Goal: Task Accomplishment & Management: Use online tool/utility

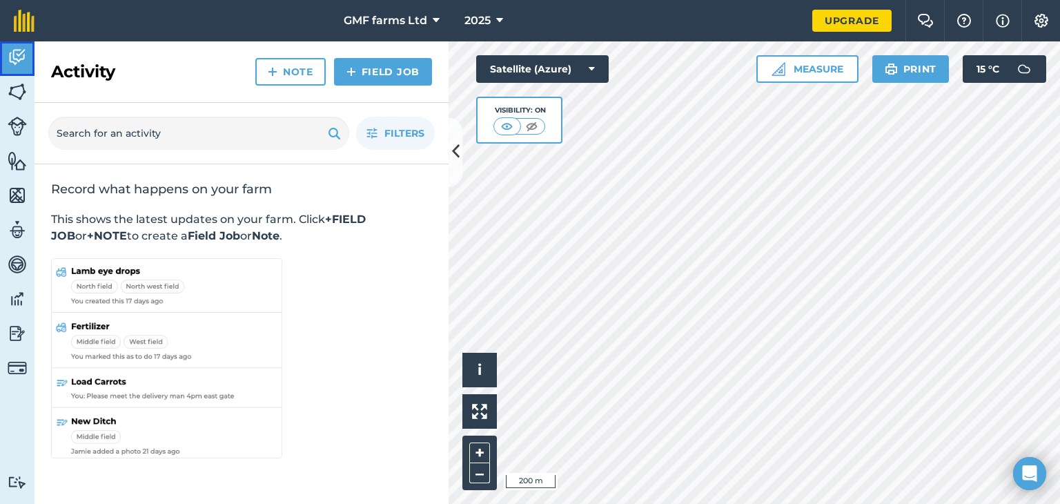
click at [17, 57] on img at bounding box center [17, 57] width 19 height 21
click at [529, 67] on button "Satellite (Azure)" at bounding box center [542, 69] width 133 height 28
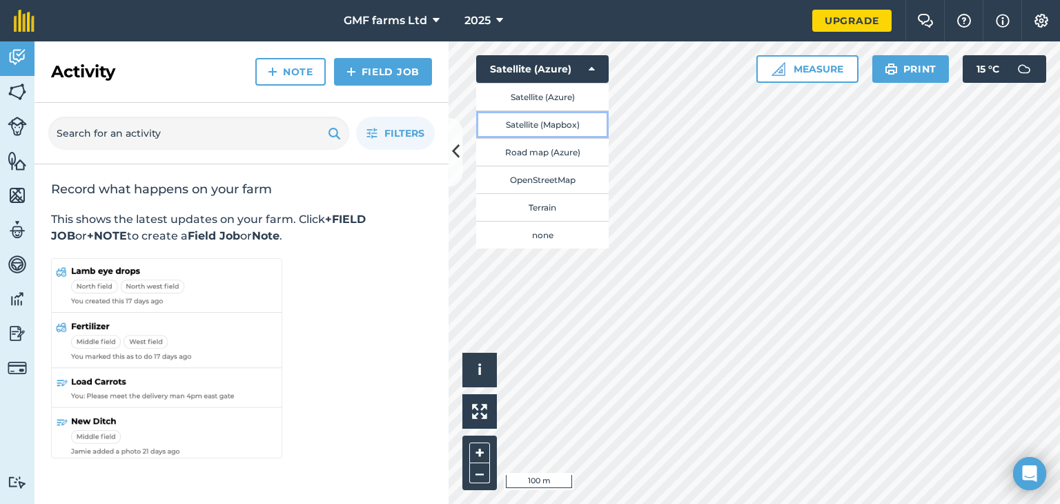
click at [530, 127] on button "Satellite (Mapbox)" at bounding box center [542, 124] width 133 height 28
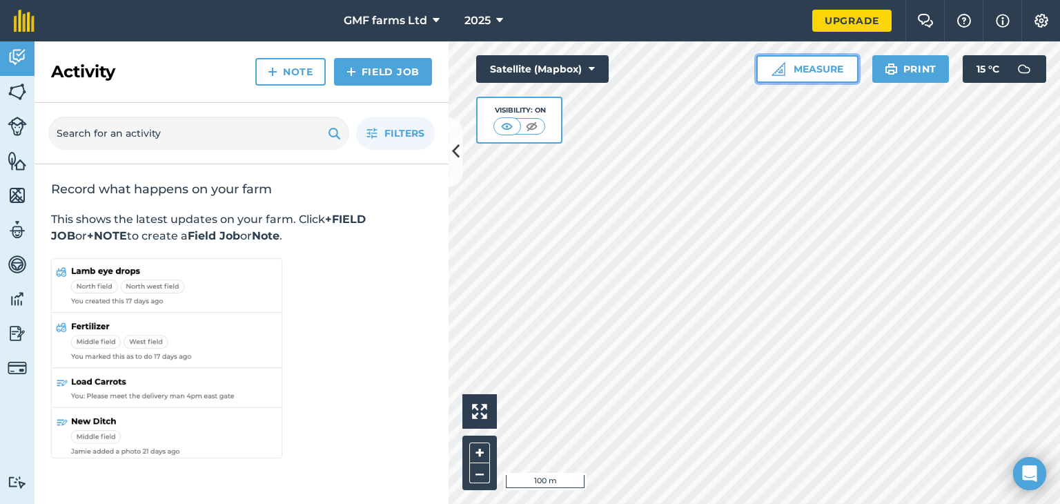
click at [835, 64] on button "Measure" at bounding box center [807, 69] width 102 height 28
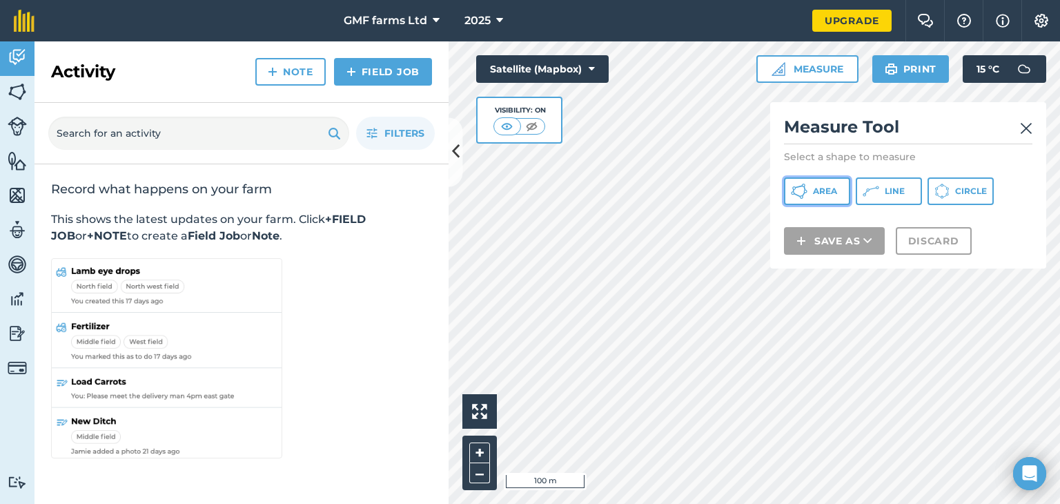
click at [820, 194] on span "Area" at bounding box center [825, 191] width 24 height 11
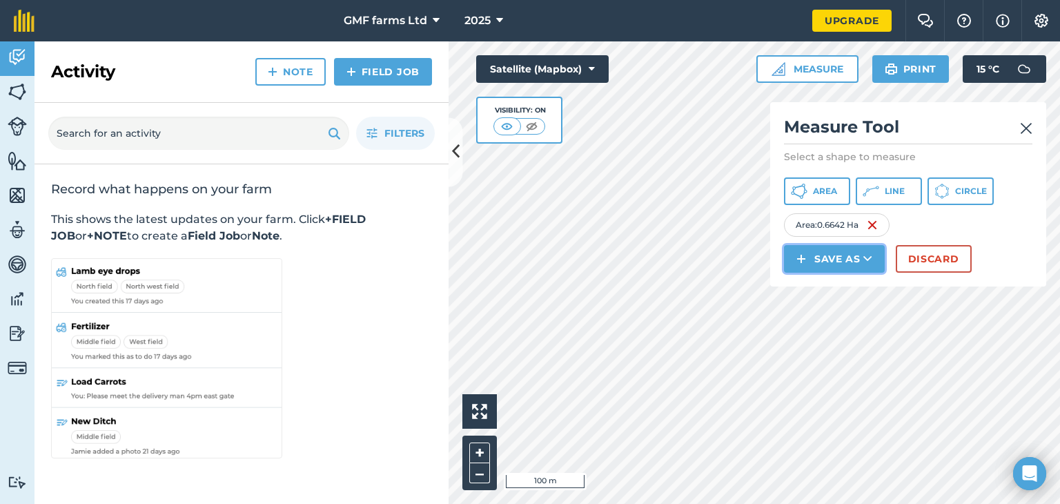
click at [865, 257] on icon at bounding box center [867, 259] width 9 height 14
click at [838, 318] on link "Feature" at bounding box center [834, 321] width 97 height 30
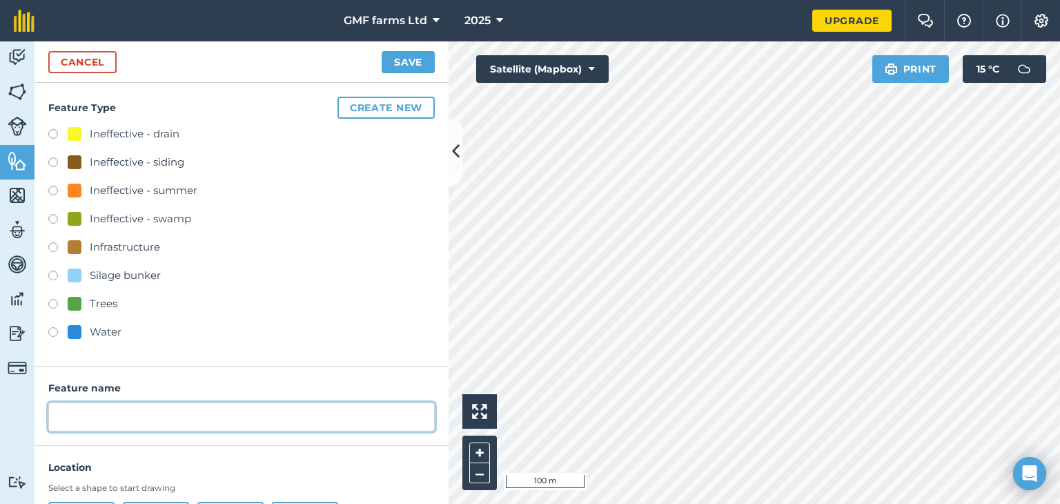
click at [106, 421] on input "text" at bounding box center [241, 416] width 386 height 29
type input "Project 2026"
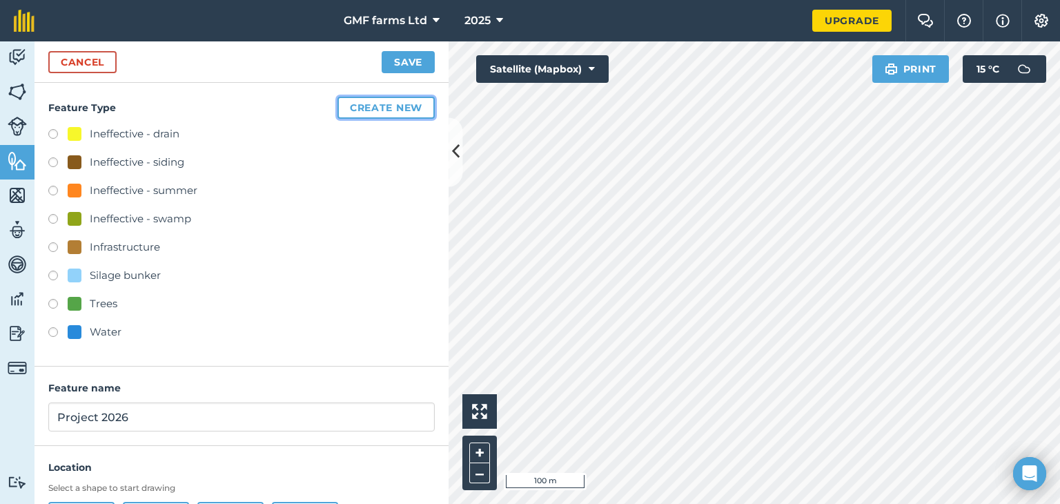
click at [400, 105] on button "Create new" at bounding box center [385, 108] width 97 height 22
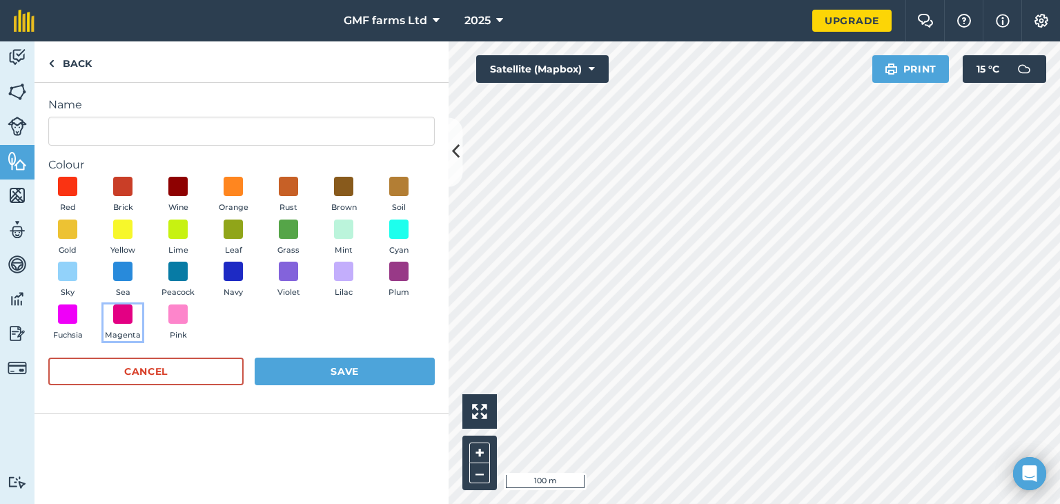
click at [119, 317] on span at bounding box center [122, 313] width 19 height 19
click at [340, 367] on button "Save" at bounding box center [345, 371] width 180 height 28
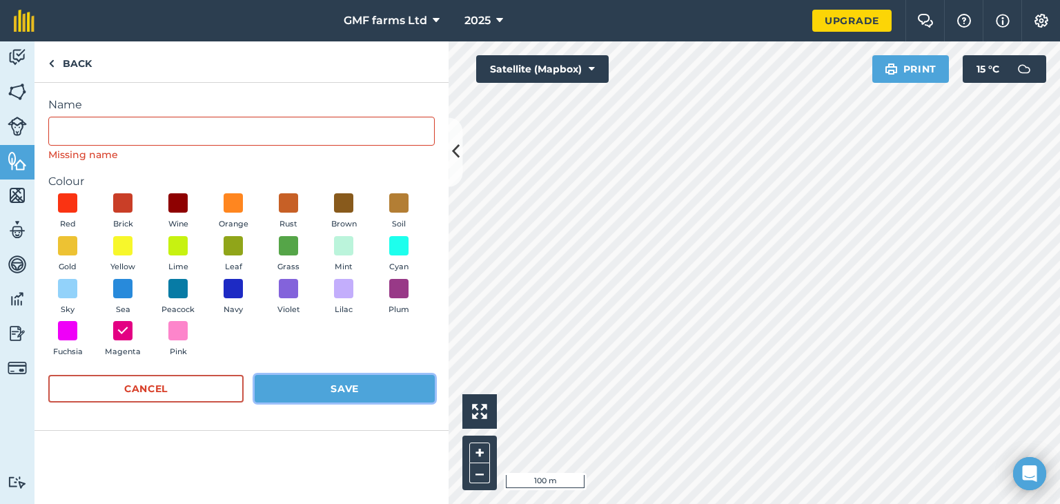
click at [357, 390] on button "Save" at bounding box center [345, 389] width 180 height 28
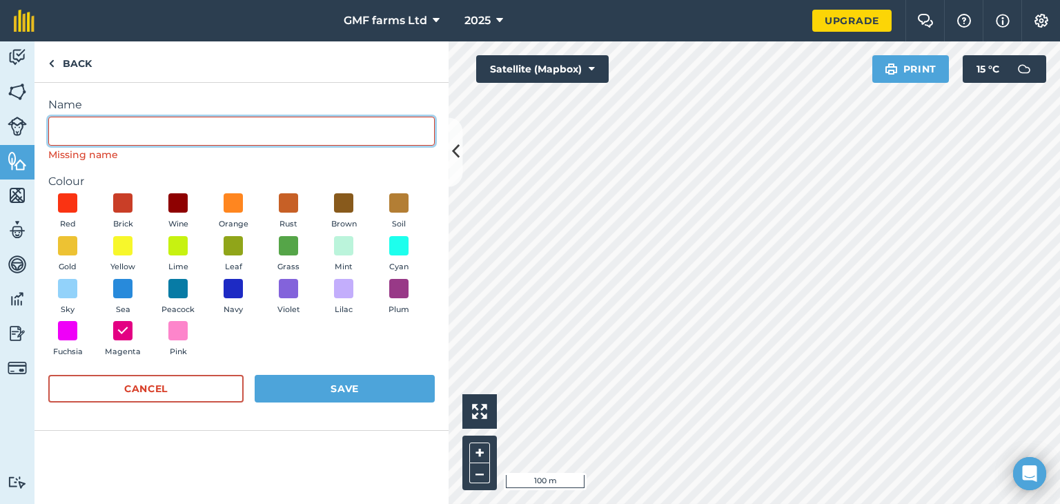
click at [145, 126] on input "Name" at bounding box center [241, 131] width 386 height 29
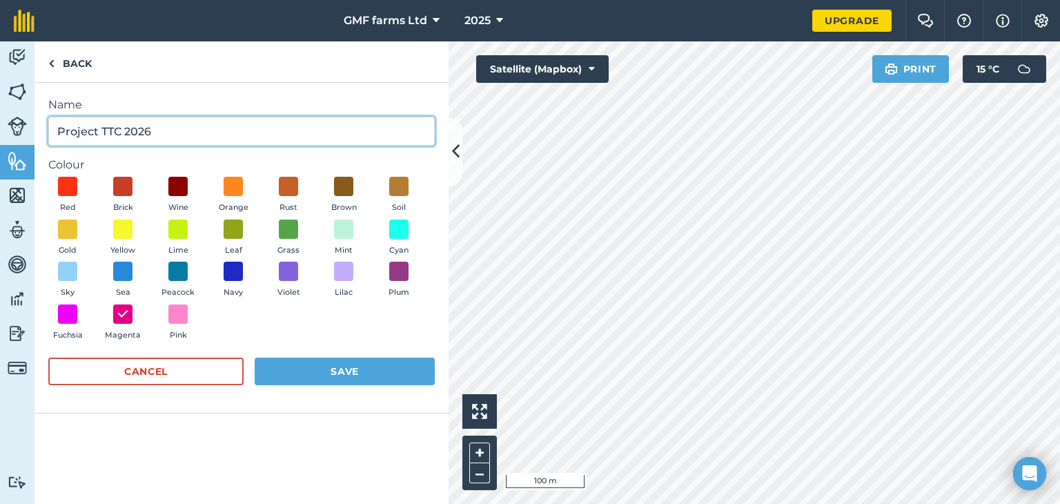
type input "Project TTC 2026"
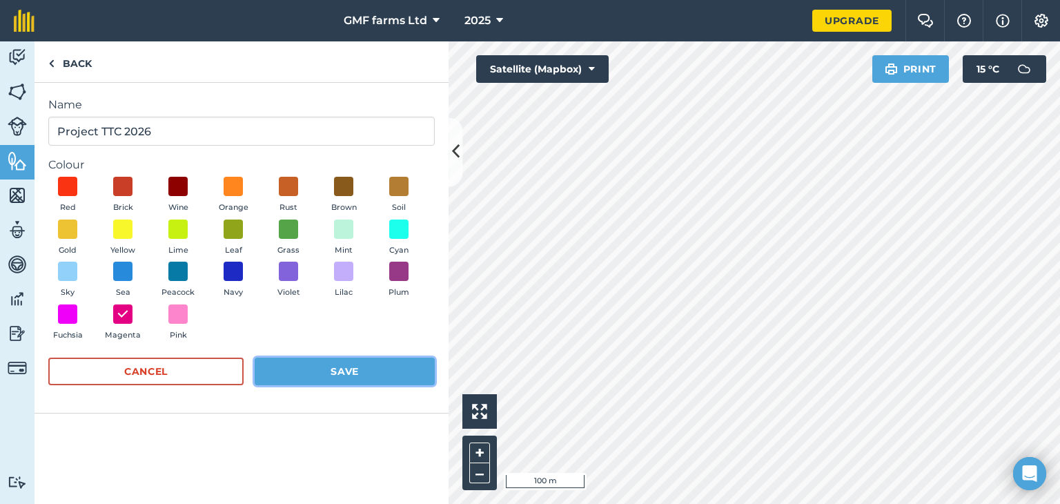
click at [347, 373] on button "Save" at bounding box center [345, 371] width 180 height 28
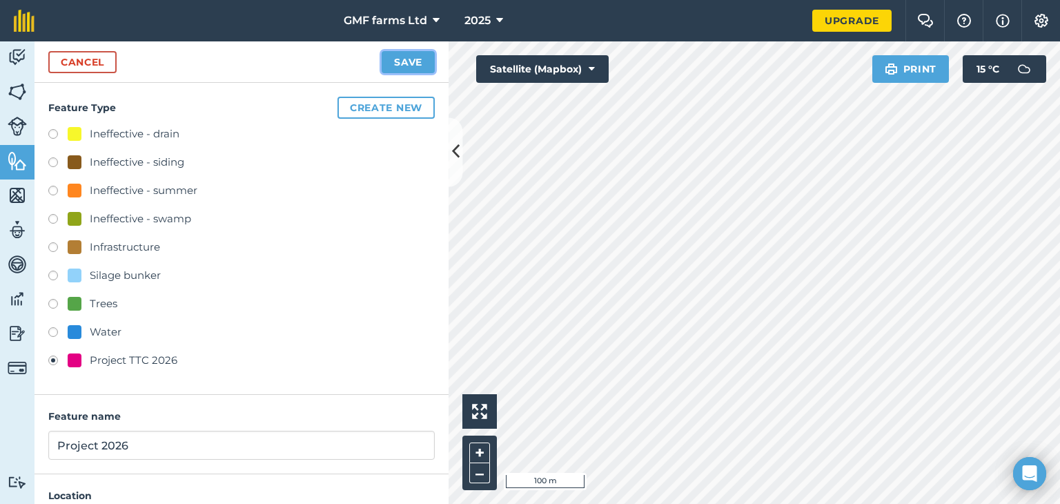
click at [403, 58] on button "Save" at bounding box center [408, 62] width 53 height 22
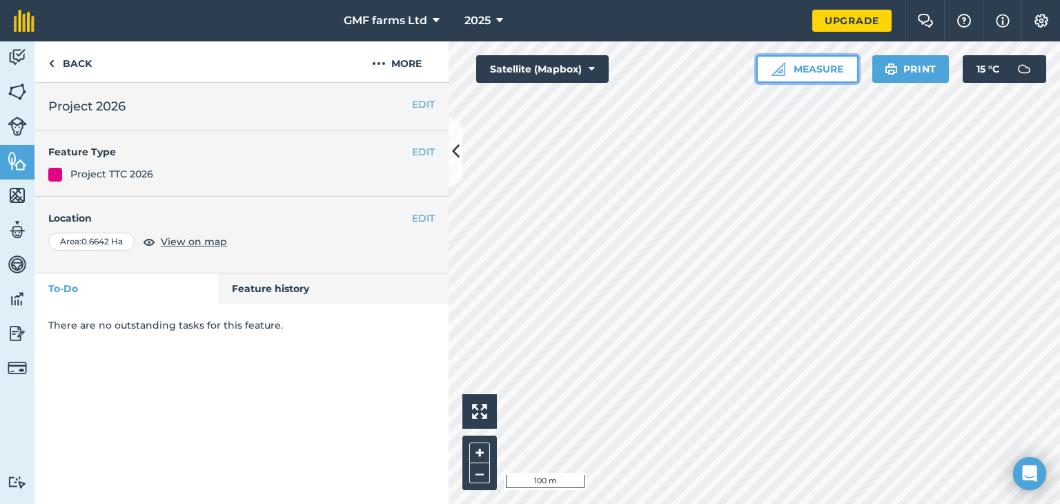
click at [804, 67] on button "Measure" at bounding box center [807, 69] width 102 height 28
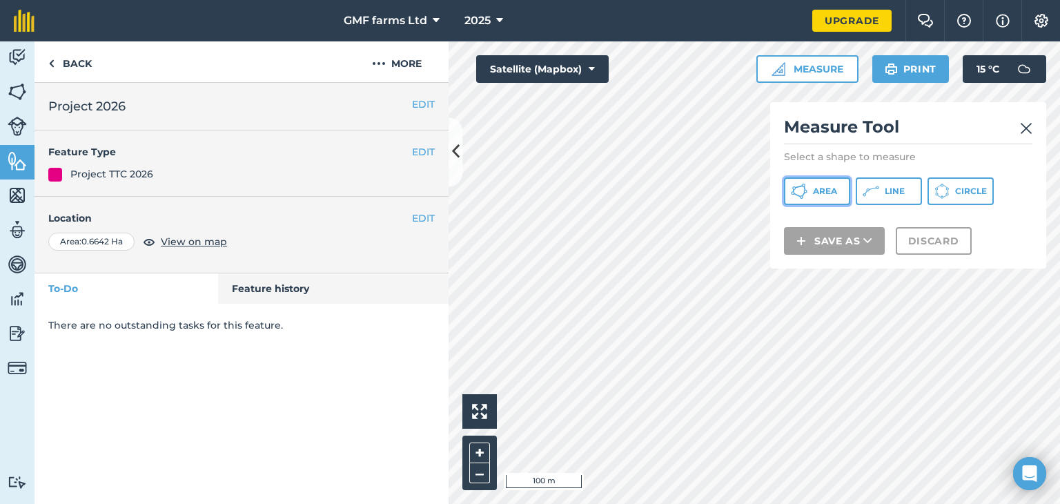
click at [823, 197] on button "Area" at bounding box center [817, 191] width 66 height 28
click at [1030, 130] on img at bounding box center [1026, 128] width 12 height 17
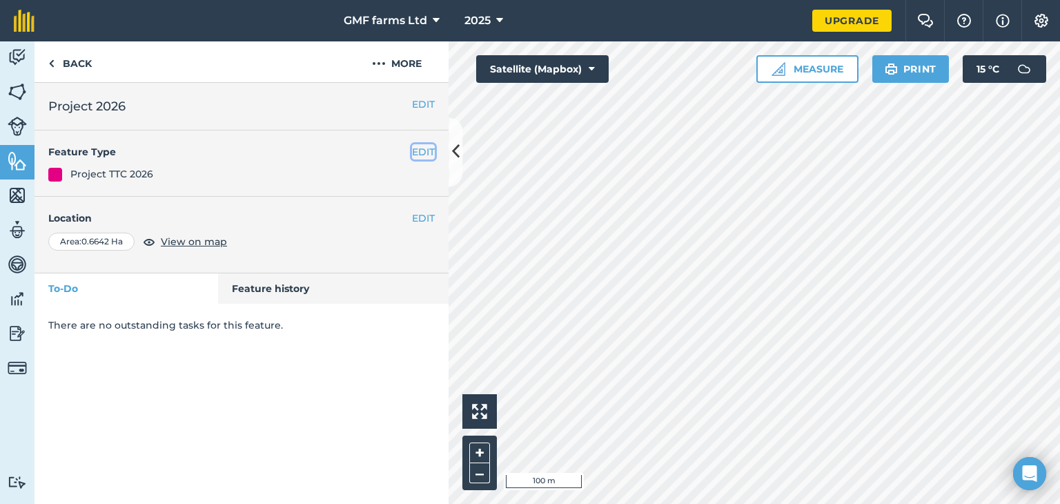
click at [420, 148] on button "EDIT" at bounding box center [423, 151] width 23 height 15
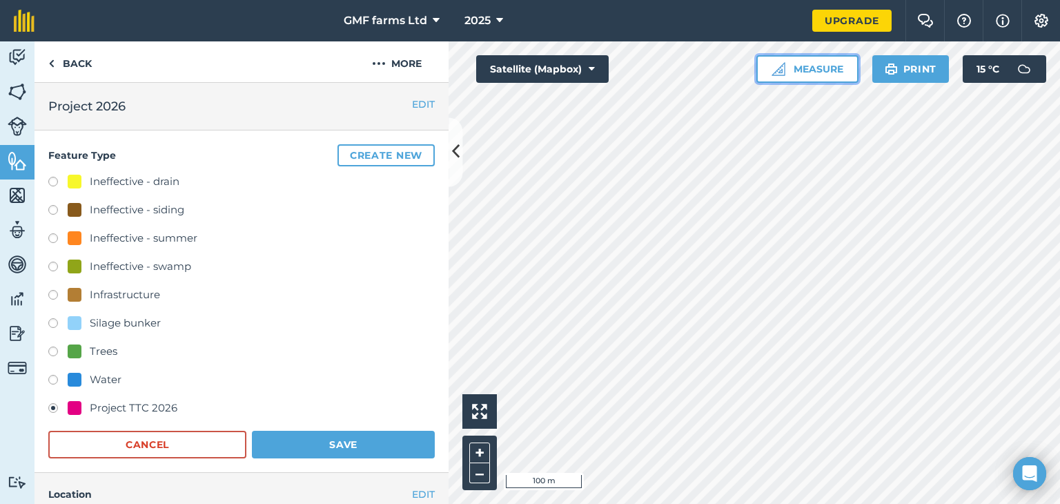
click at [792, 67] on button "Measure" at bounding box center [807, 69] width 102 height 28
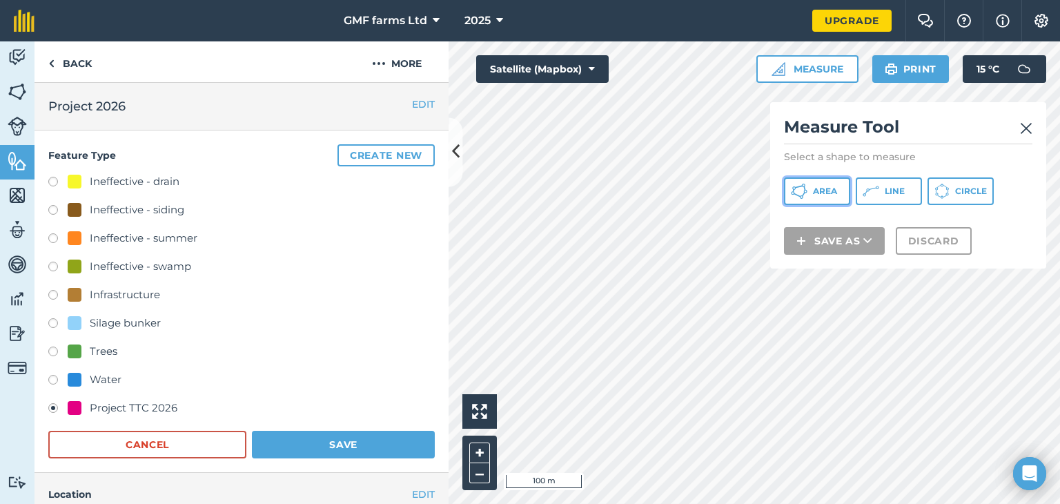
click at [817, 191] on span "Area" at bounding box center [825, 191] width 24 height 11
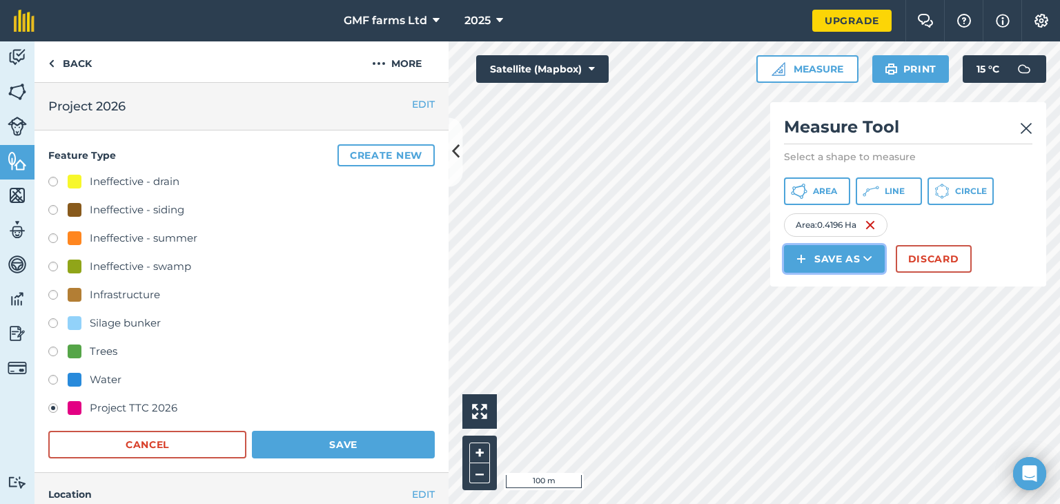
click at [863, 253] on icon at bounding box center [867, 259] width 9 height 14
click at [843, 323] on link "Feature" at bounding box center [834, 321] width 97 height 30
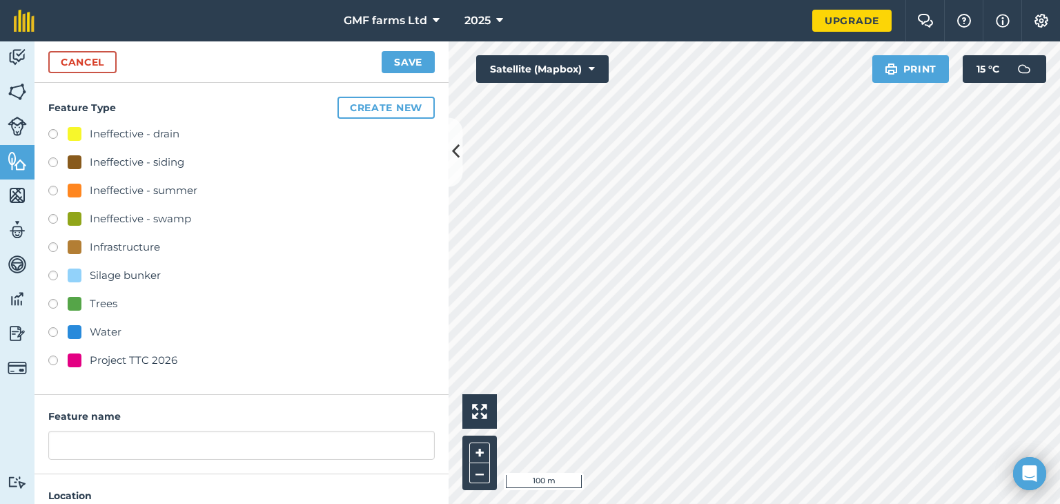
click at [52, 360] on label at bounding box center [57, 362] width 19 height 14
radio input "true"
type input "Project TTC 2026"
click at [412, 59] on button "Save" at bounding box center [408, 62] width 53 height 22
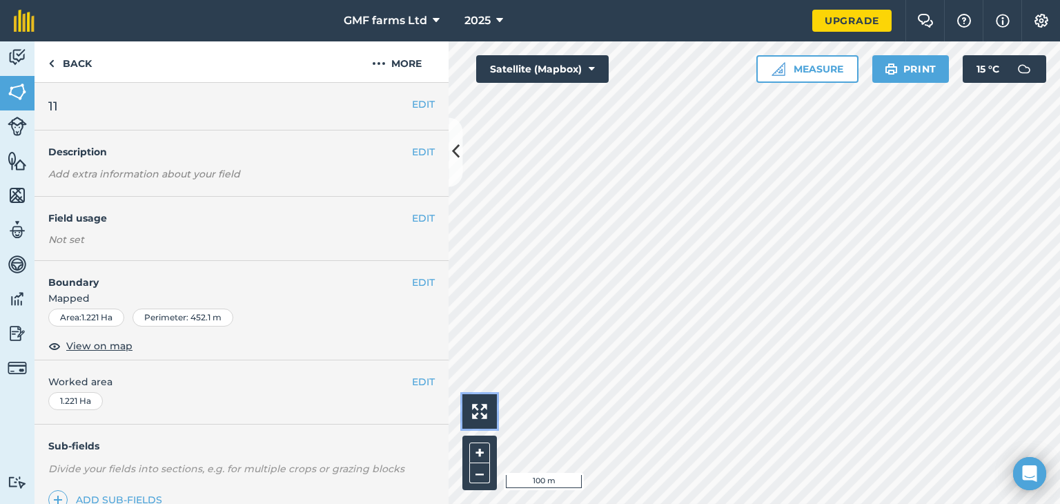
click at [481, 410] on img at bounding box center [479, 411] width 15 height 15
click at [479, 449] on button "+" at bounding box center [479, 452] width 21 height 21
click at [1044, 15] on img at bounding box center [1041, 21] width 17 height 14
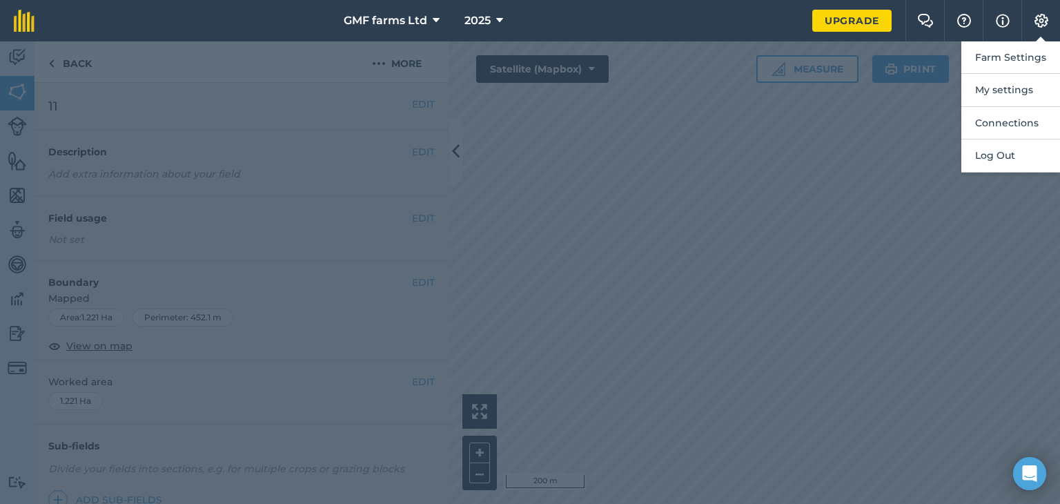
click at [830, 215] on div at bounding box center [530, 272] width 1060 height 462
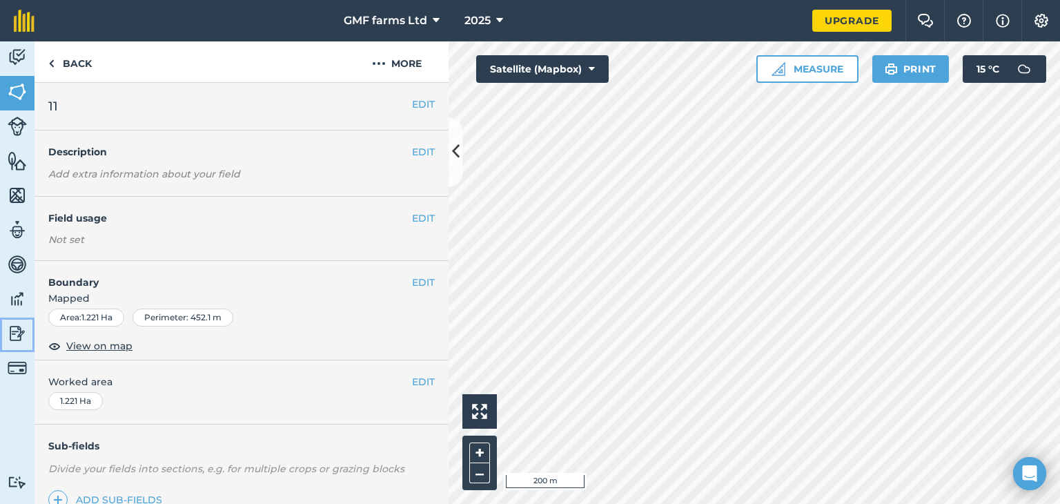
click at [18, 332] on img at bounding box center [17, 333] width 19 height 21
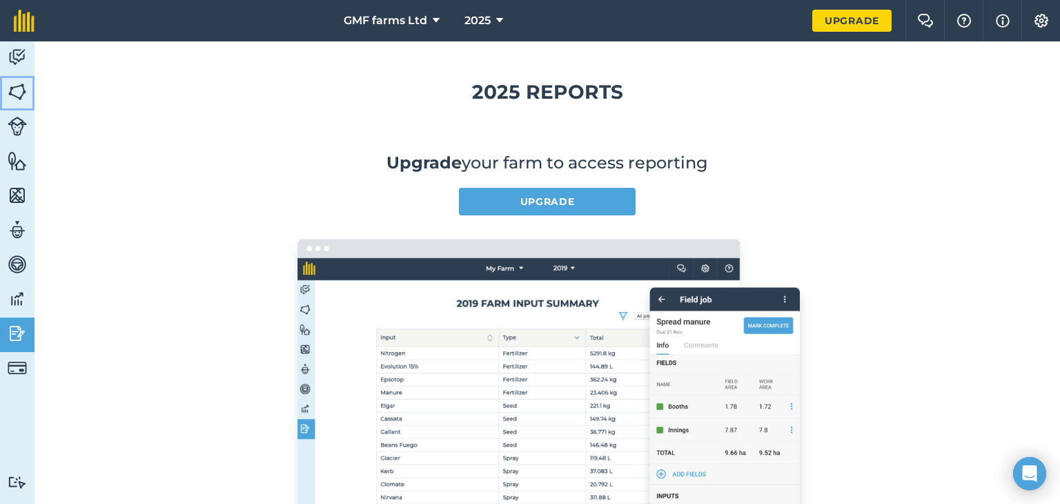
click at [16, 87] on img at bounding box center [17, 91] width 19 height 21
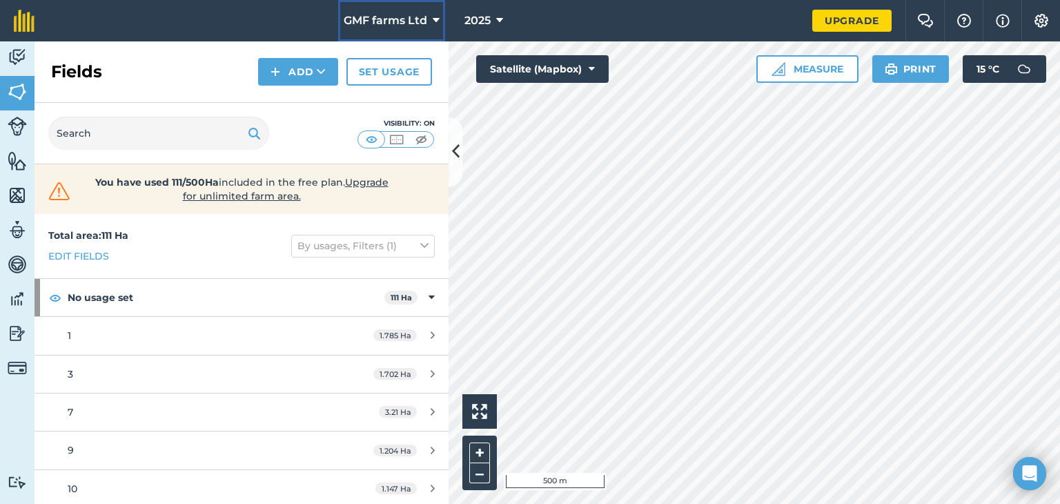
click at [430, 19] on button "GMF farms Ltd" at bounding box center [391, 20] width 107 height 41
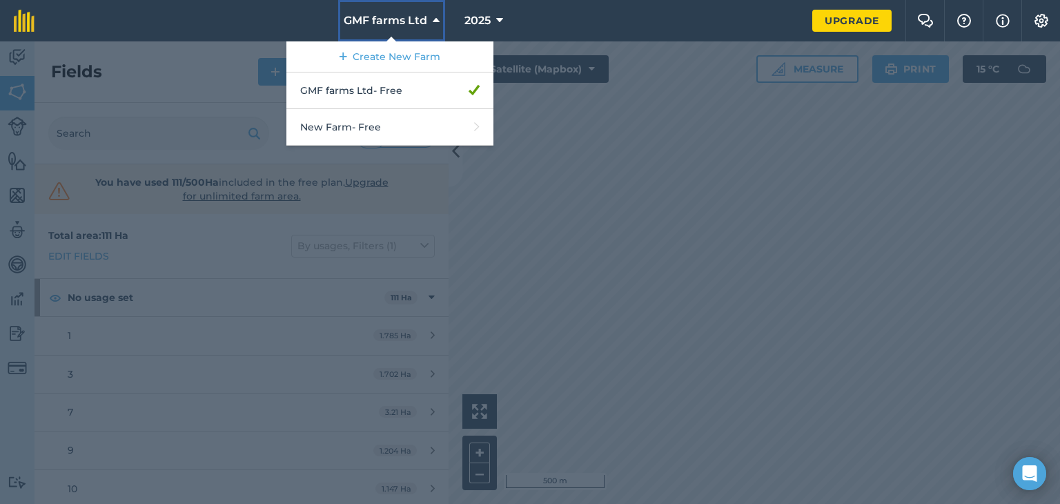
click at [430, 19] on button "GMF farms Ltd" at bounding box center [391, 20] width 107 height 41
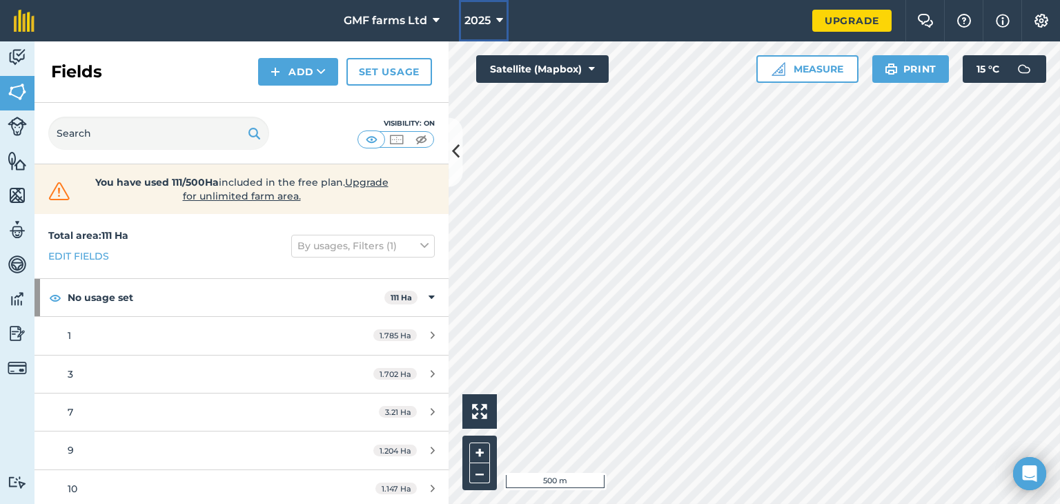
click at [498, 20] on icon at bounding box center [499, 20] width 7 height 17
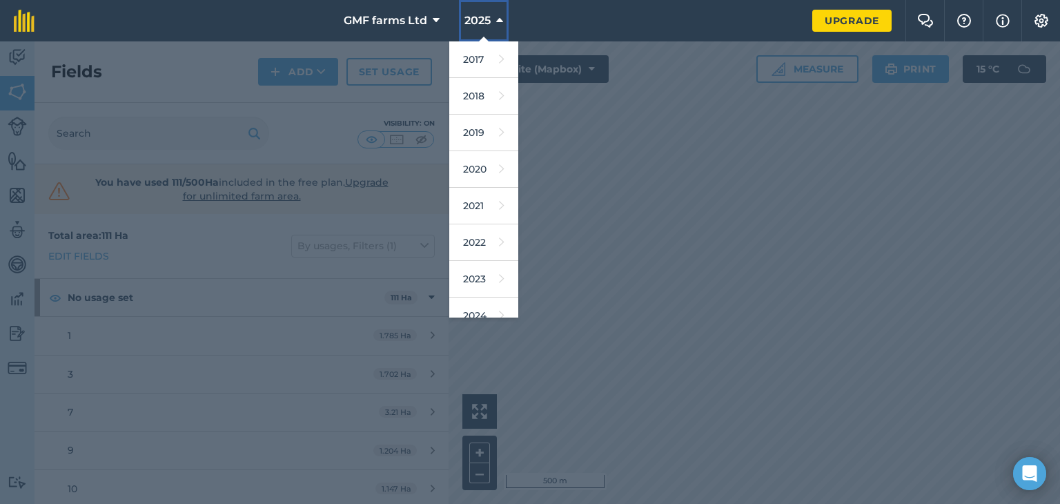
click at [498, 20] on icon at bounding box center [499, 20] width 7 height 17
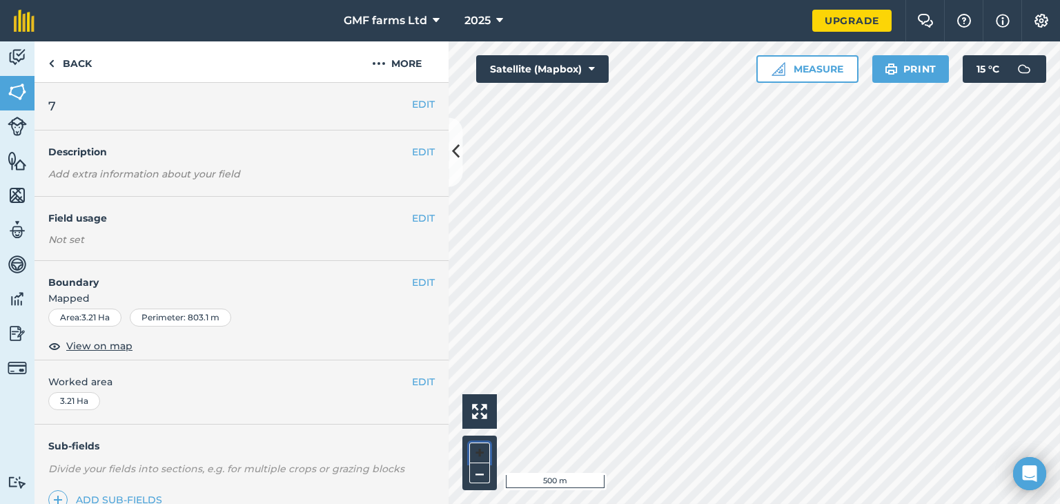
click at [478, 454] on button "+" at bounding box center [479, 452] width 21 height 21
click at [480, 454] on button "+" at bounding box center [479, 452] width 21 height 21
click at [57, 61] on link "Back" at bounding box center [70, 61] width 71 height 41
click at [389, 61] on button "More" at bounding box center [397, 61] width 104 height 41
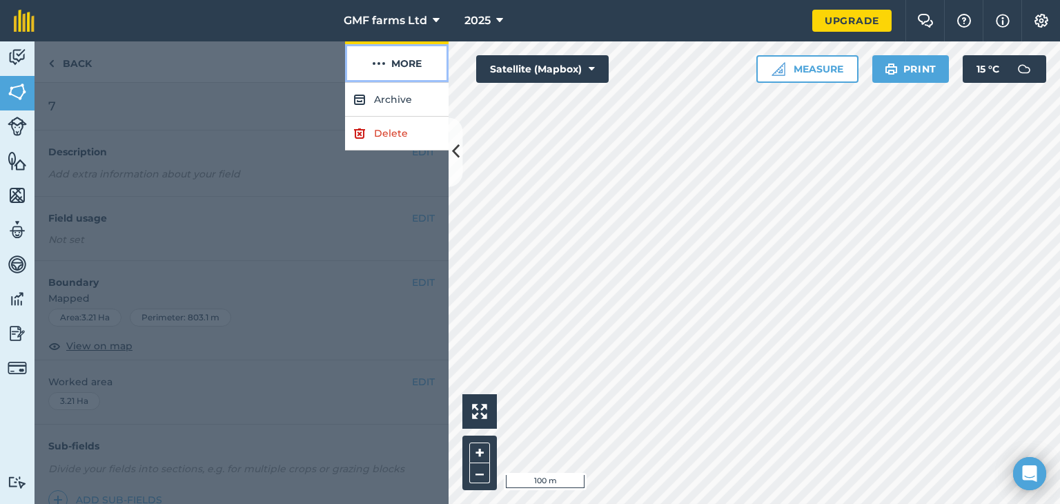
click at [389, 61] on button "More" at bounding box center [397, 61] width 104 height 41
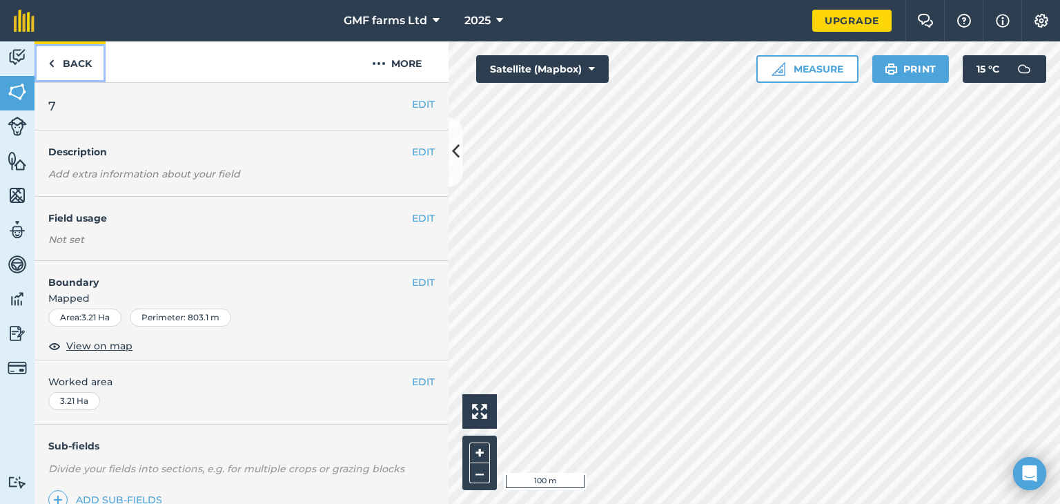
click at [57, 67] on link "Back" at bounding box center [70, 61] width 71 height 41
click at [820, 63] on button "Measure" at bounding box center [807, 69] width 102 height 28
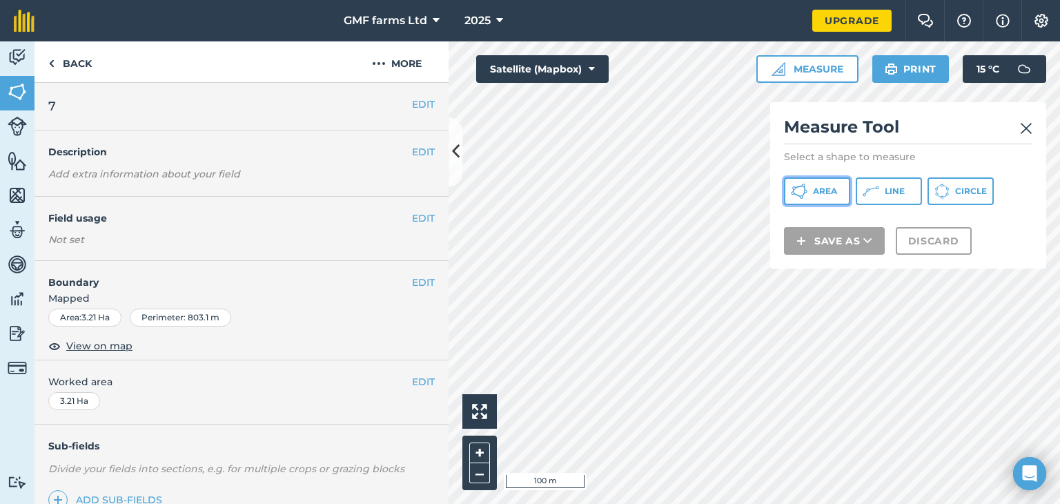
click at [821, 190] on span "Area" at bounding box center [825, 191] width 24 height 11
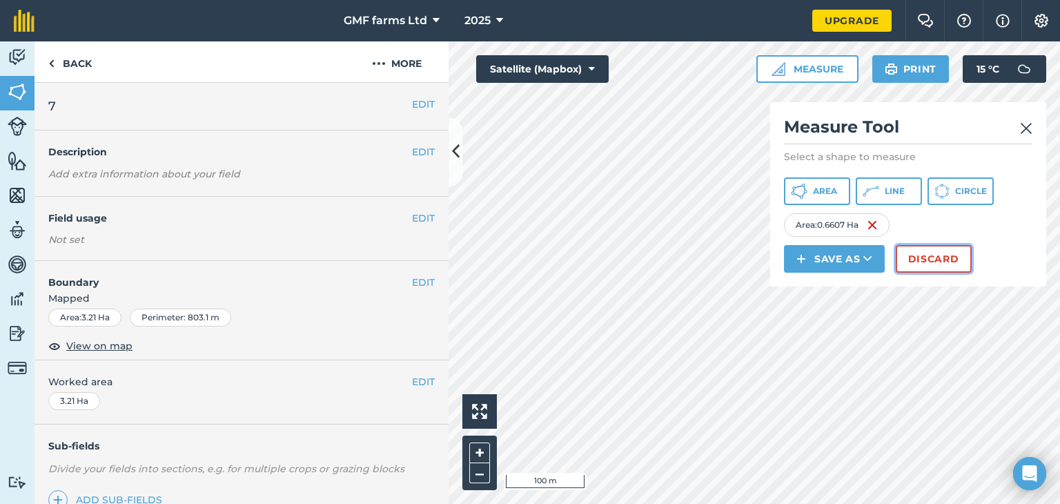
click at [908, 257] on button "Discard" at bounding box center [934, 259] width 76 height 28
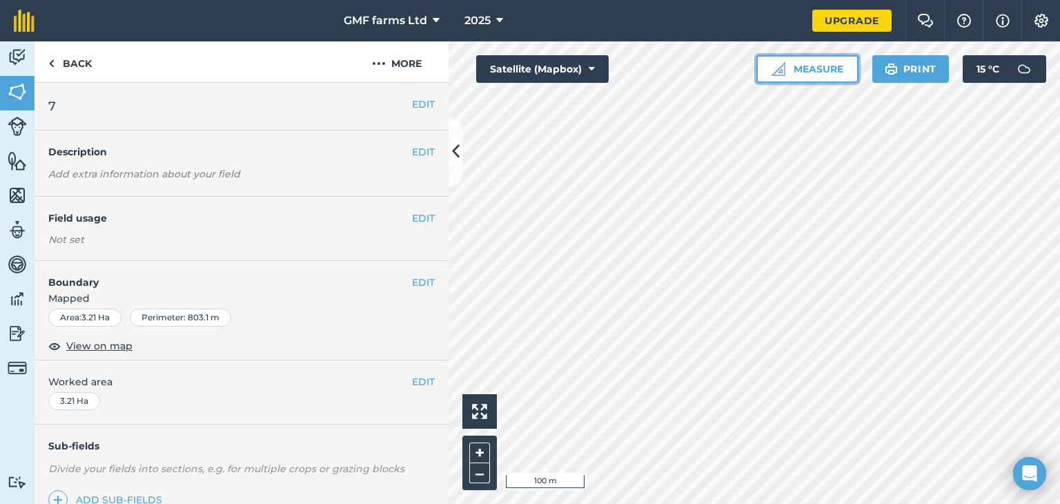
click at [806, 63] on button "Measure" at bounding box center [807, 69] width 102 height 28
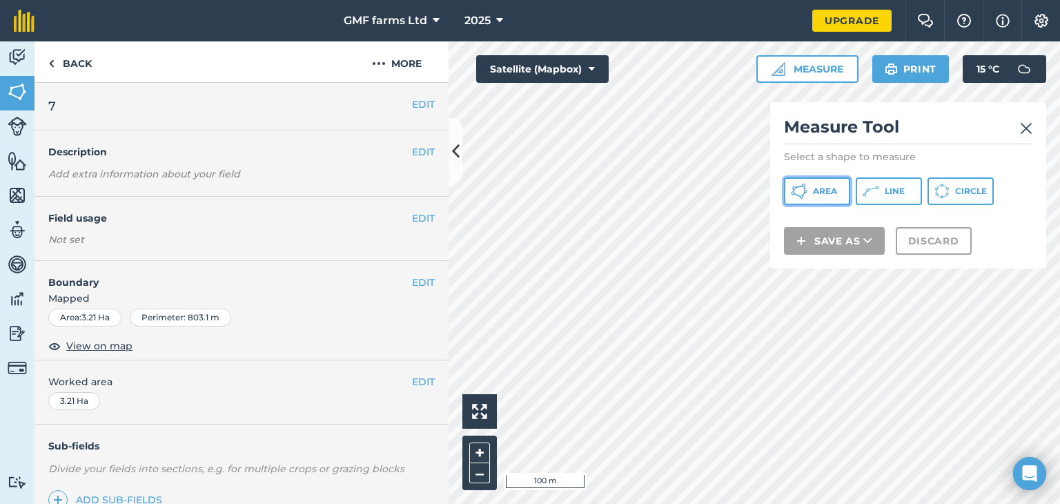
click at [827, 188] on span "Area" at bounding box center [825, 191] width 24 height 11
